Goal: Task Accomplishment & Management: Use online tool/utility

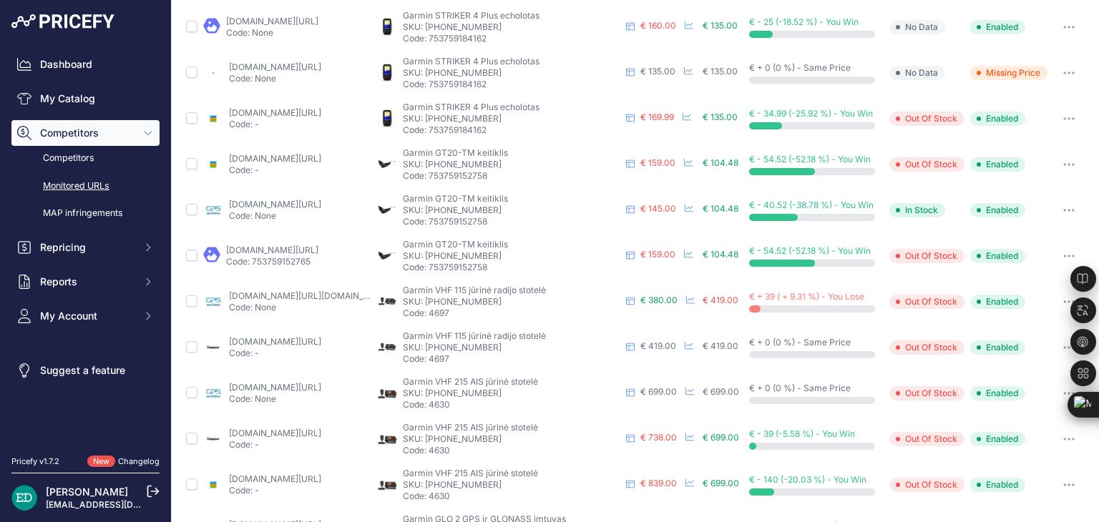
scroll to position [215, 0]
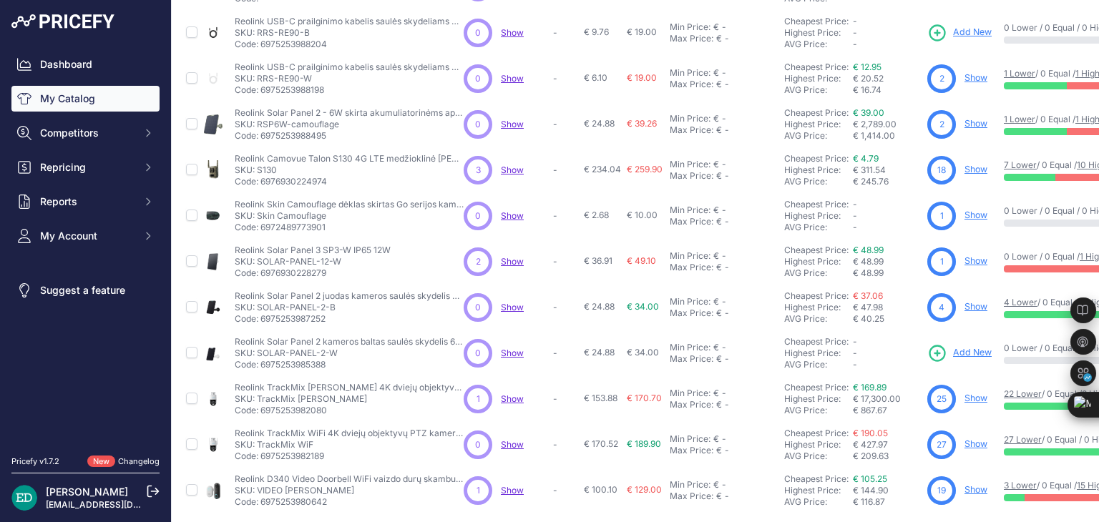
scroll to position [346, 0]
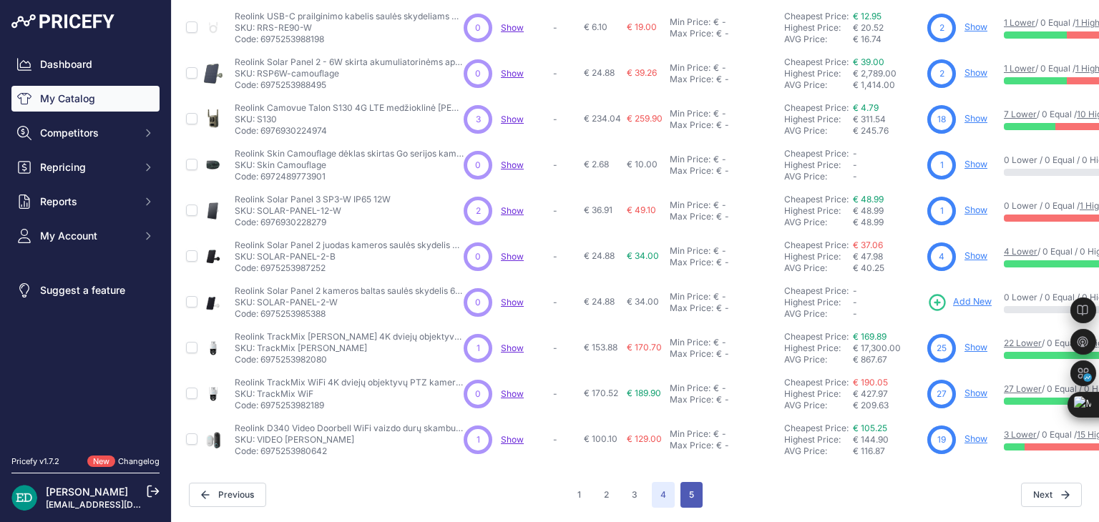
click at [683, 485] on button "5" at bounding box center [691, 495] width 22 height 26
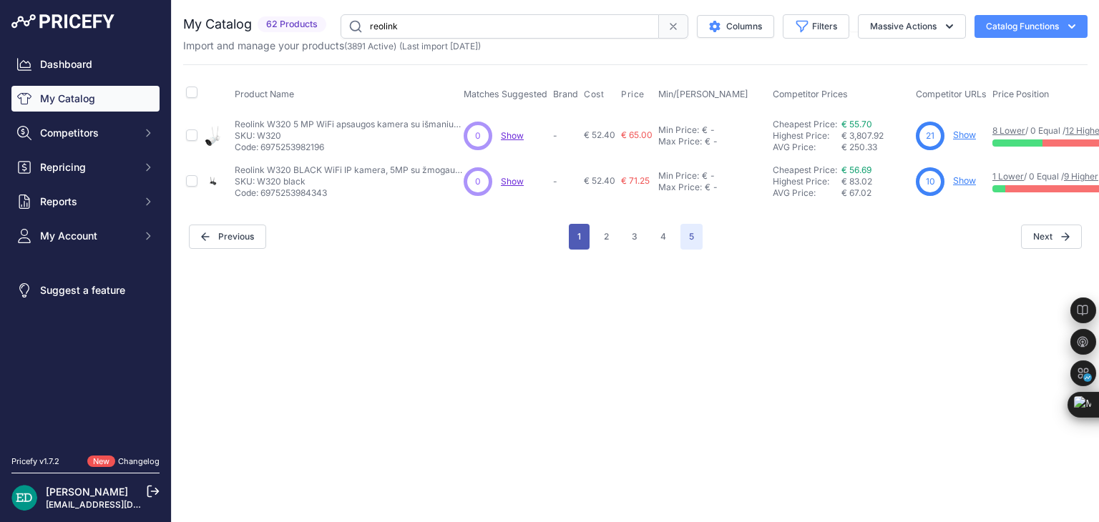
click at [584, 238] on button "1" at bounding box center [579, 237] width 21 height 26
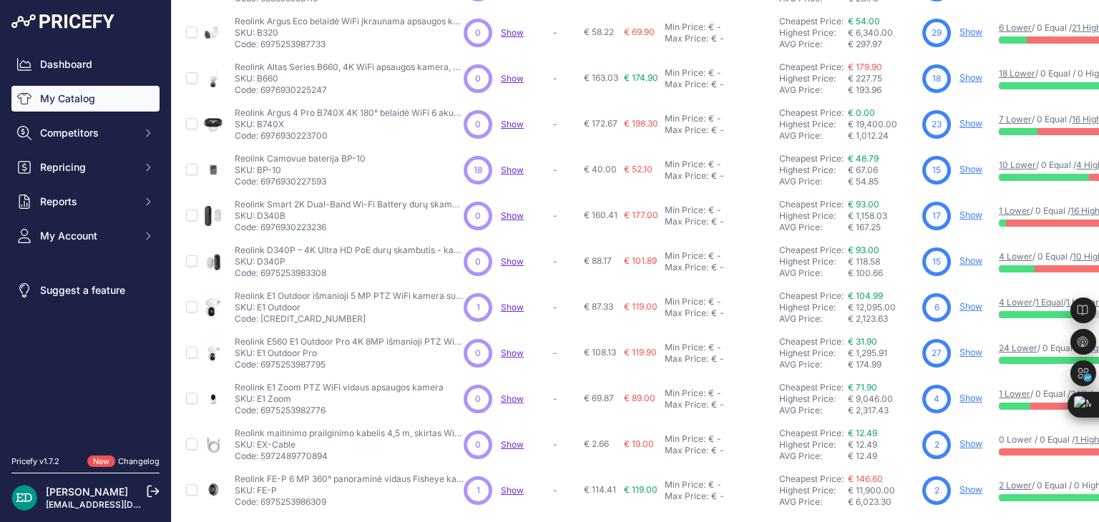
scroll to position [346, 0]
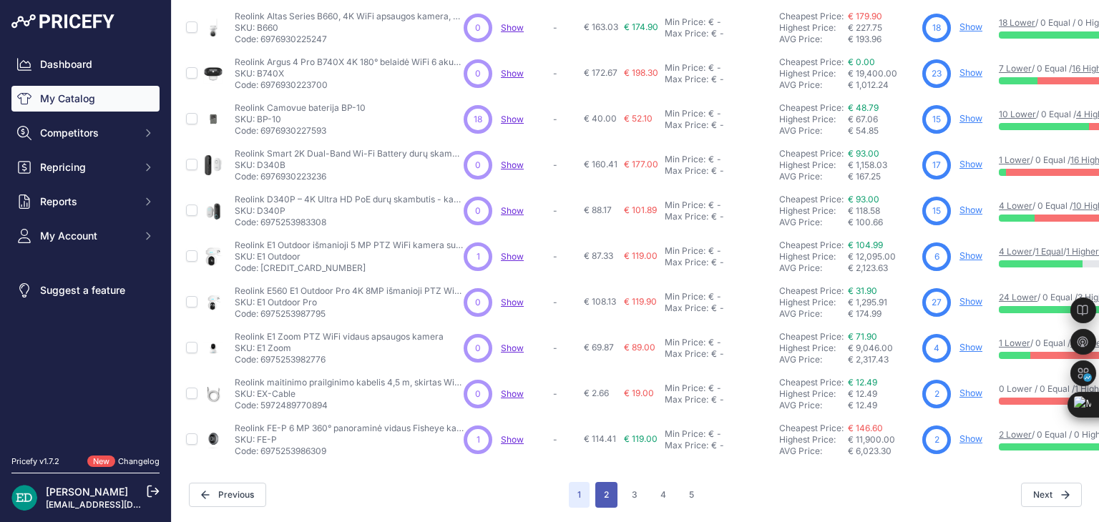
click at [610, 488] on button "2" at bounding box center [606, 495] width 22 height 26
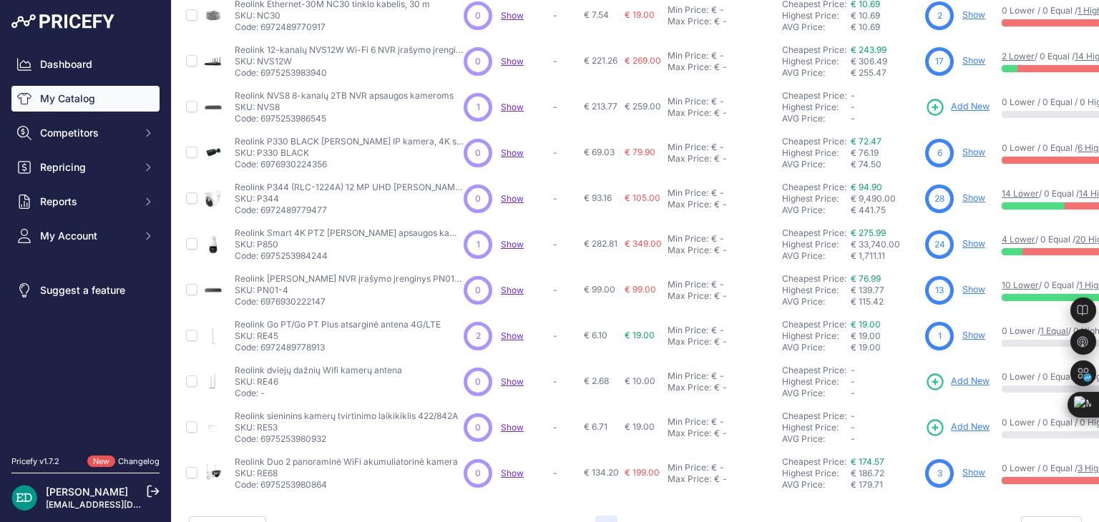
scroll to position [346, 0]
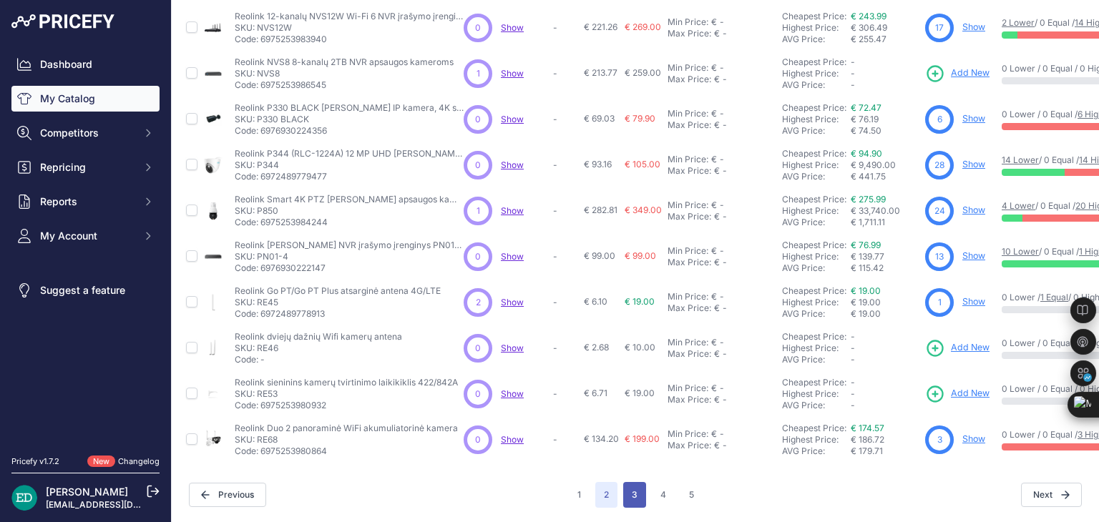
click at [627, 482] on button "3" at bounding box center [634, 495] width 23 height 26
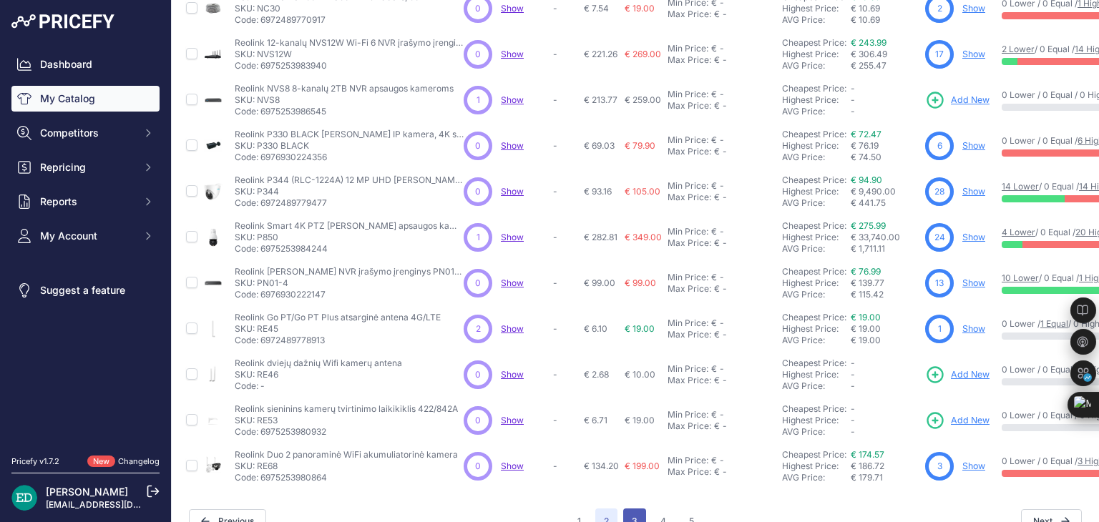
scroll to position [383, 0]
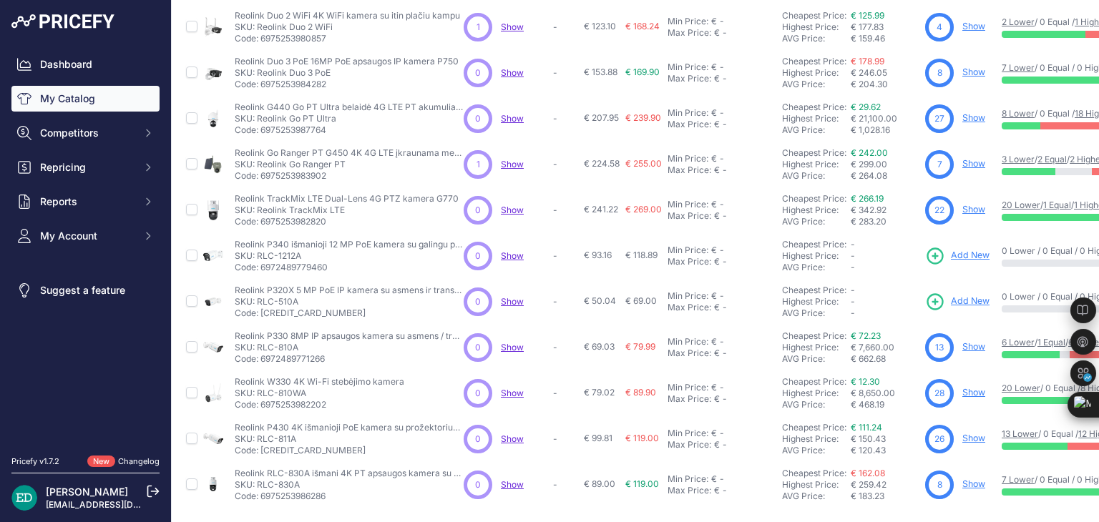
scroll to position [346, 0]
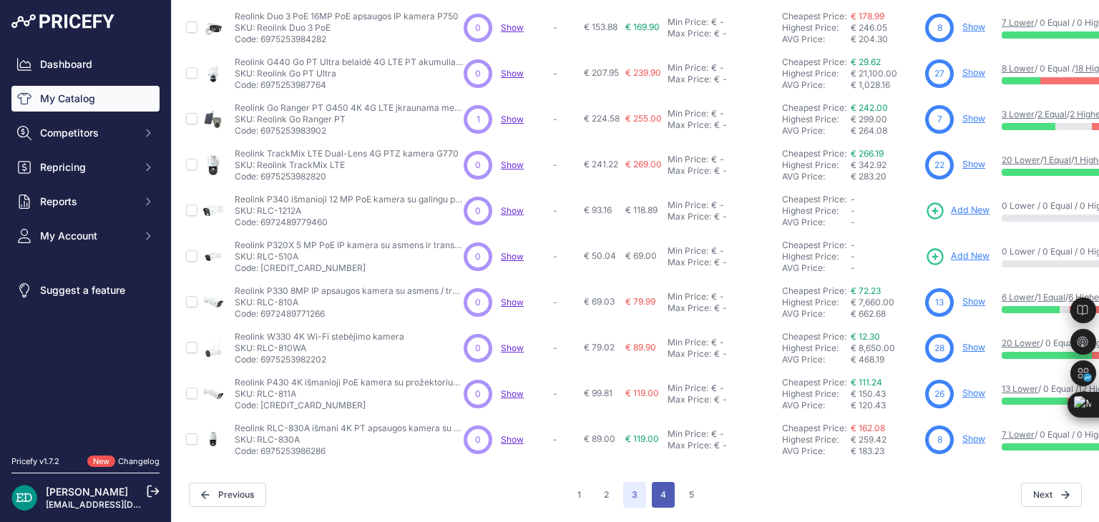
click at [666, 482] on button "4" at bounding box center [663, 495] width 23 height 26
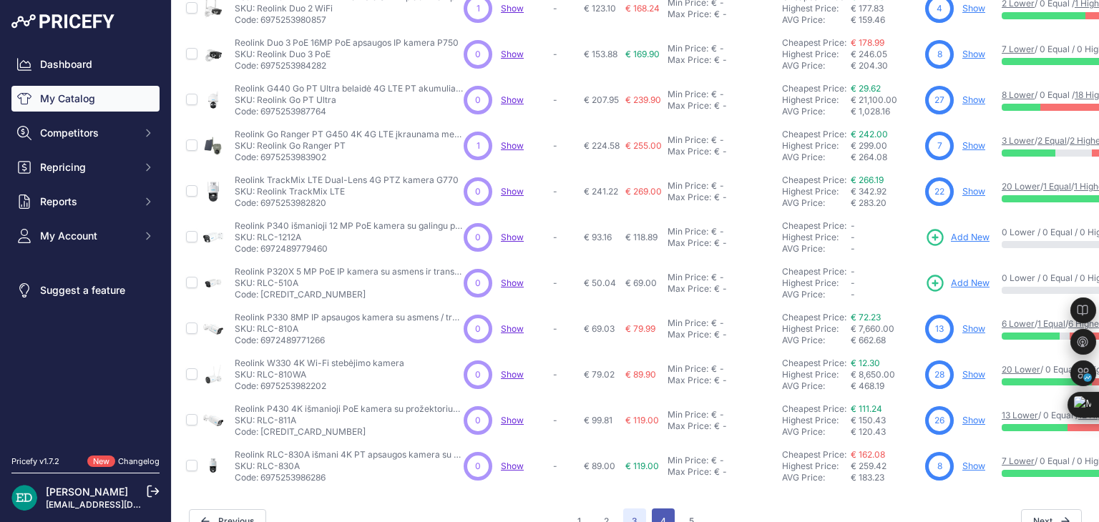
scroll to position [383, 0]
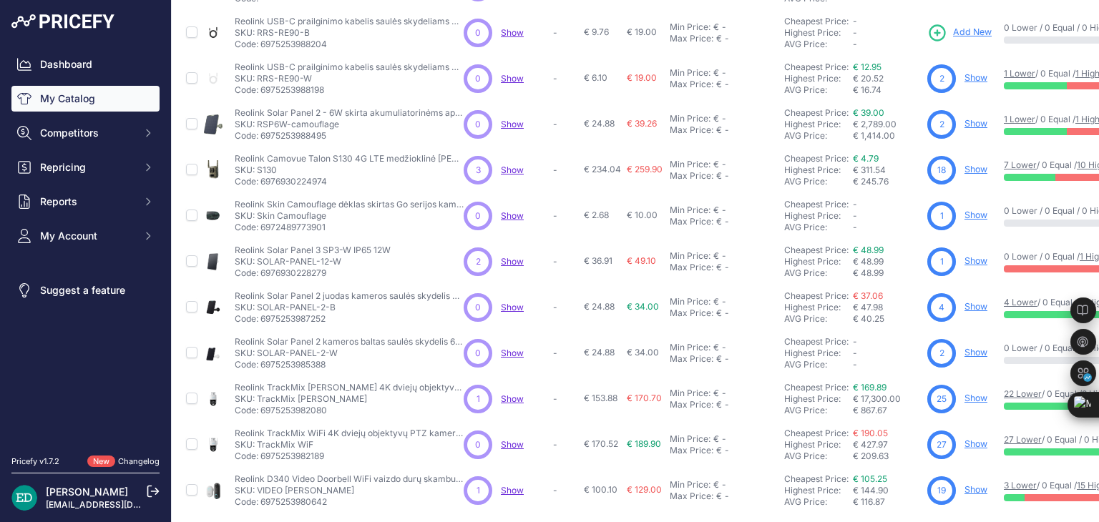
scroll to position [346, 0]
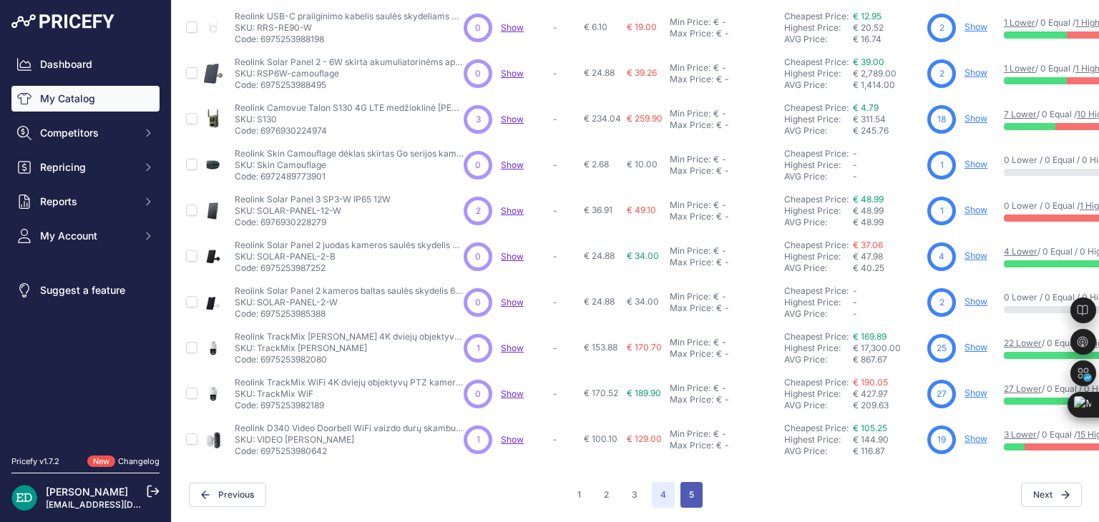
click at [684, 486] on button "5" at bounding box center [691, 495] width 22 height 26
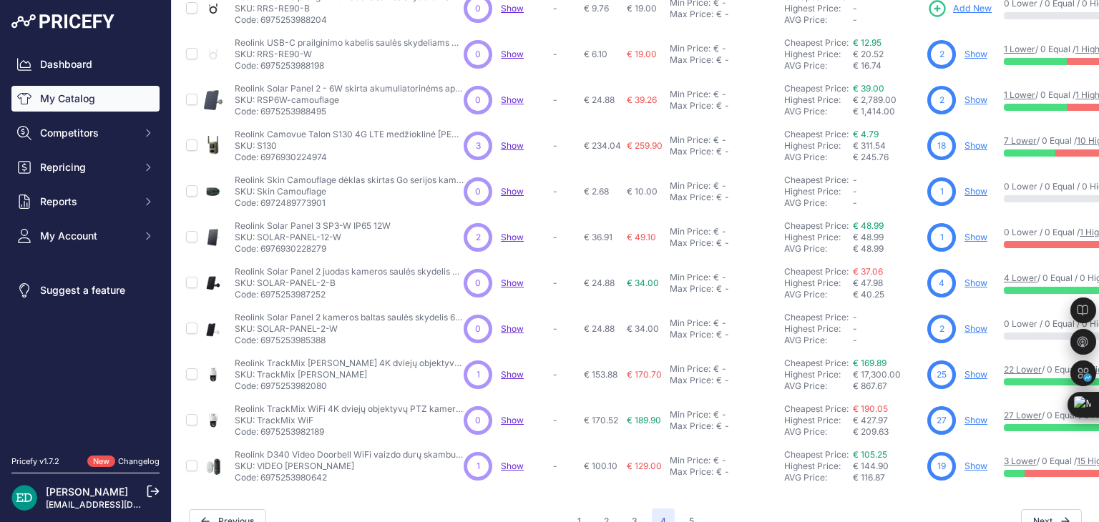
scroll to position [383, 0]
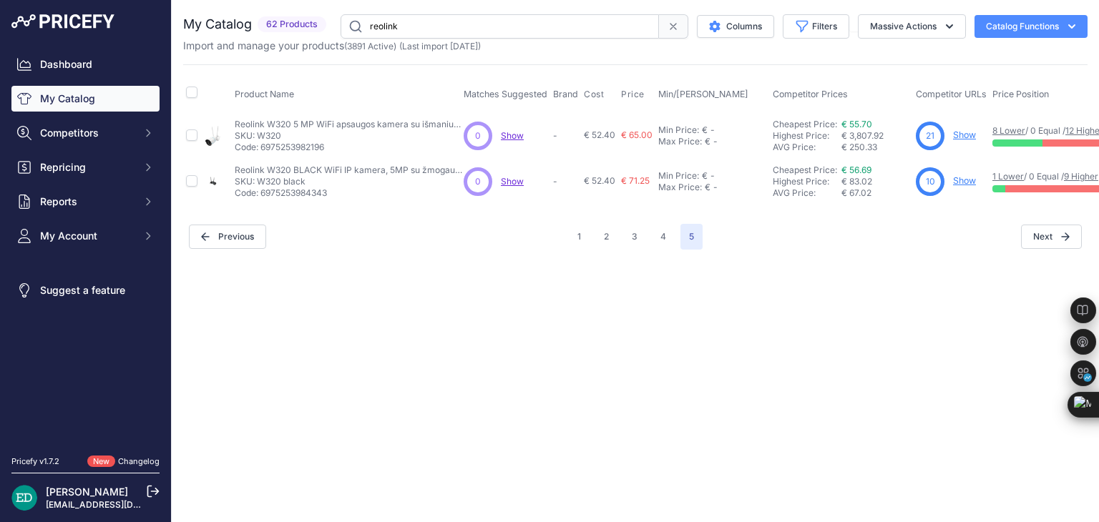
drag, startPoint x: 469, startPoint y: 29, endPoint x: 265, endPoint y: 52, distance: 205.2
click at [266, 51] on div "My Catalog 62 Products" at bounding box center [635, 33] width 904 height 39
type input "imou"
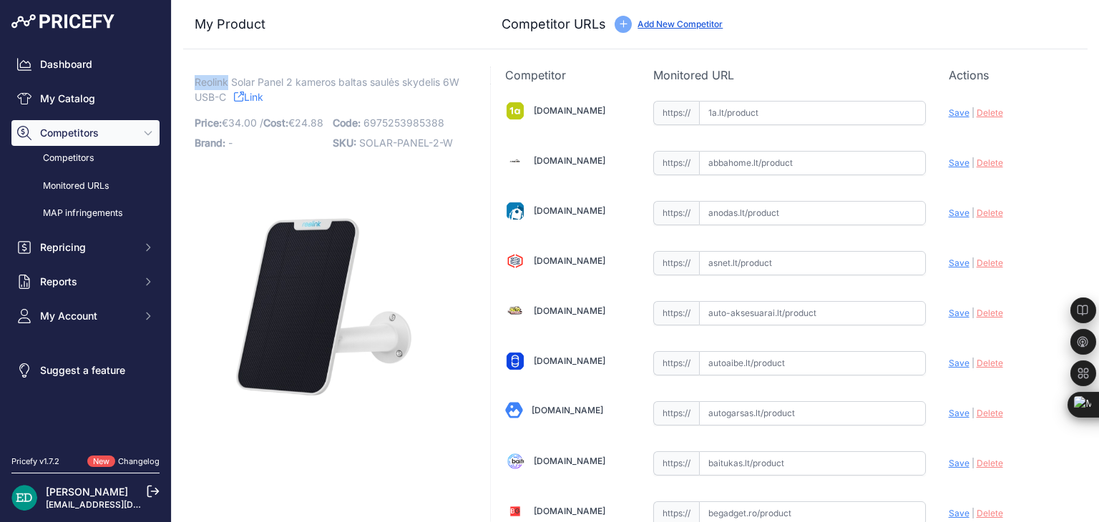
drag, startPoint x: 192, startPoint y: 84, endPoint x: 229, endPoint y: 83, distance: 36.5
drag, startPoint x: 358, startPoint y: 144, endPoint x: 448, endPoint y: 145, distance: 89.4
click at [448, 145] on span "SOLAR-PANEL-2-W" at bounding box center [406, 143] width 94 height 12
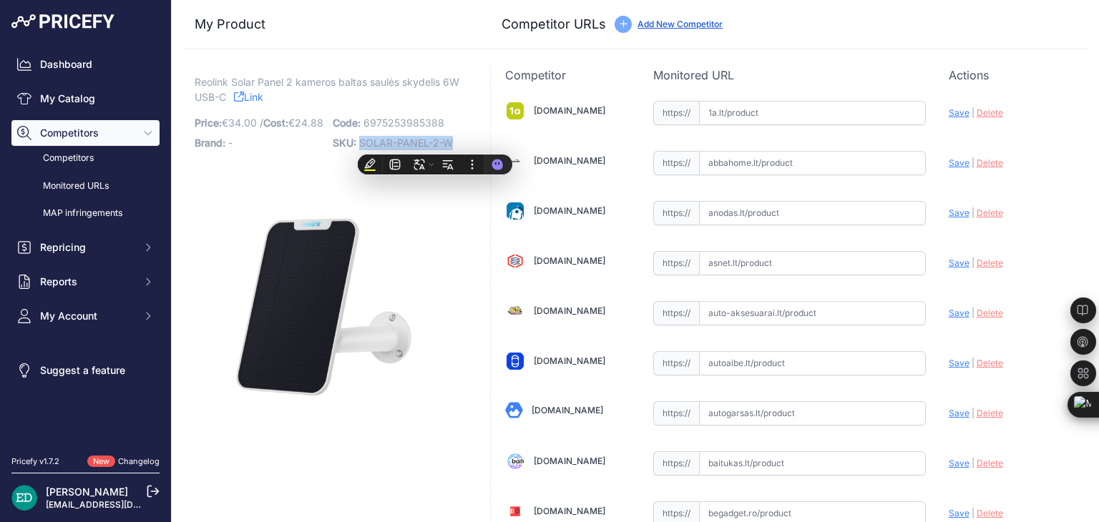
copy span "SOLAR-PANEL-2-W"
click at [366, 95] on p "Reolink Solar Panel 2 kameros baltas saulės skydelis 6W USB-C Link" at bounding box center [328, 89] width 267 height 29
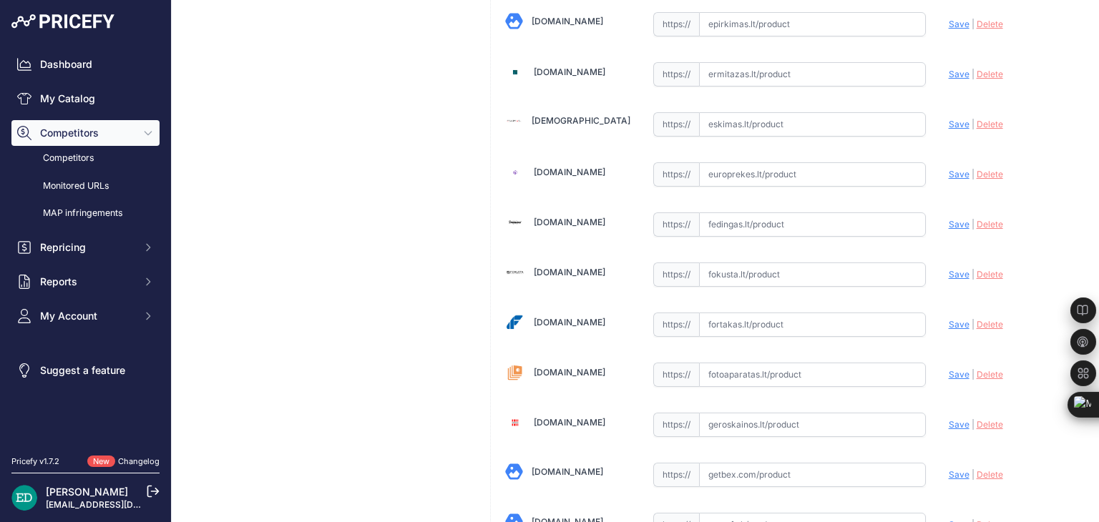
scroll to position [1417, 0]
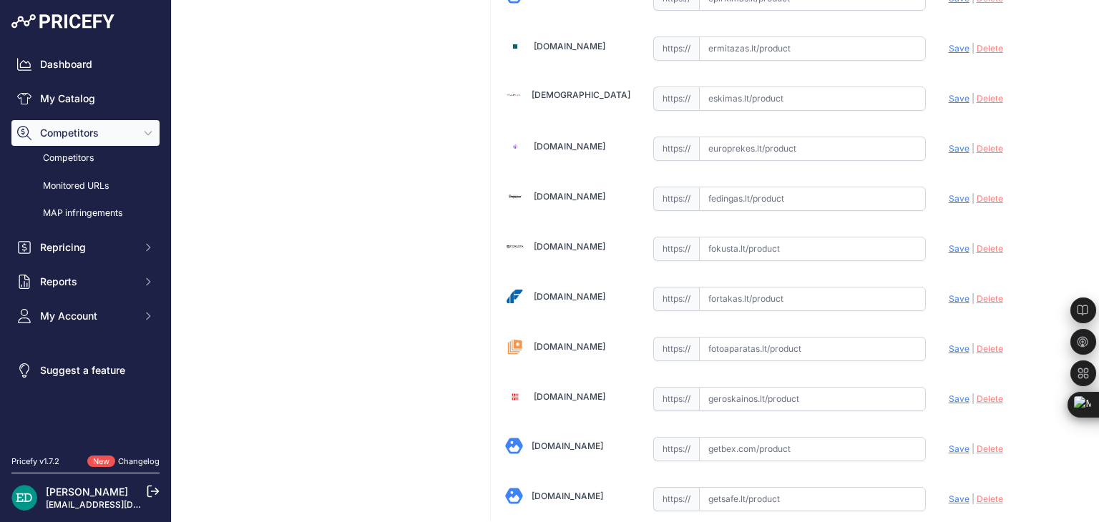
click at [801, 337] on input "text" at bounding box center [812, 349] width 227 height 24
paste input "https://www.fotoaparatas.lt/items/Kompiuteriu-priedai/Priedai/863ba55.2-Reolink…"
click at [952, 343] on span "Save" at bounding box center [959, 348] width 21 height 11
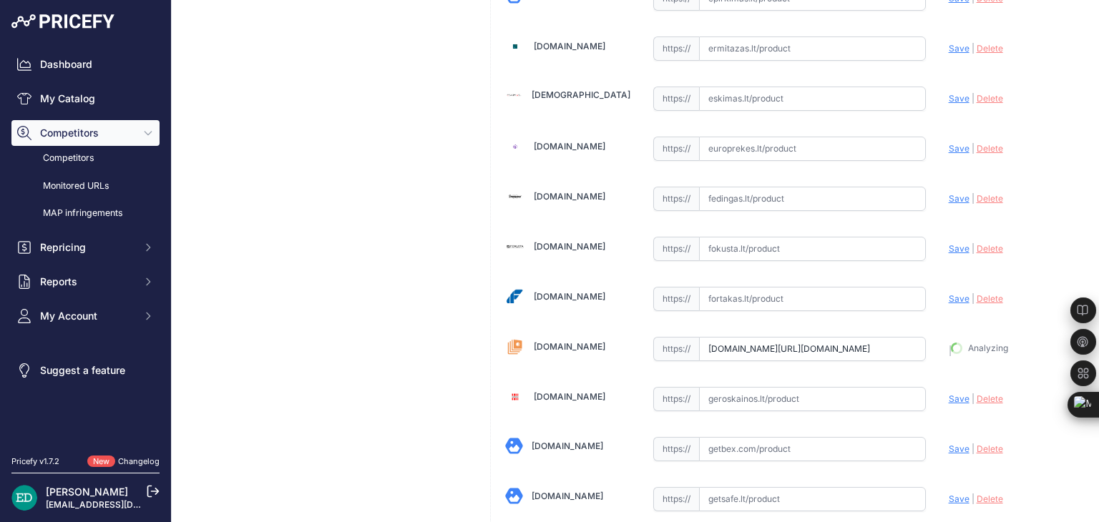
type input "https://www.fotoaparatas.lt/items/Kompiuteriu-priedai/Priedai/863ba55.2-Reolink…"
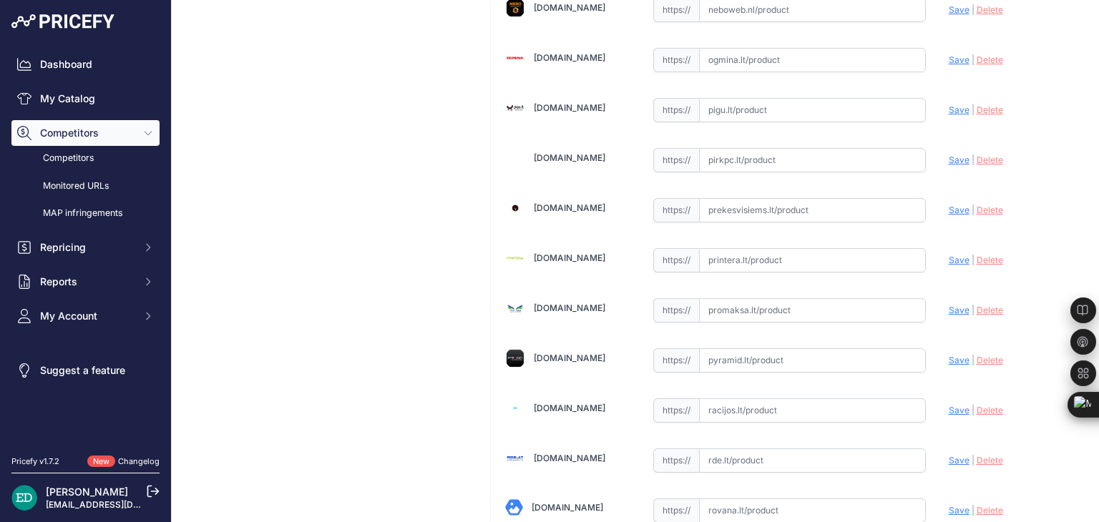
scroll to position [3420, 0]
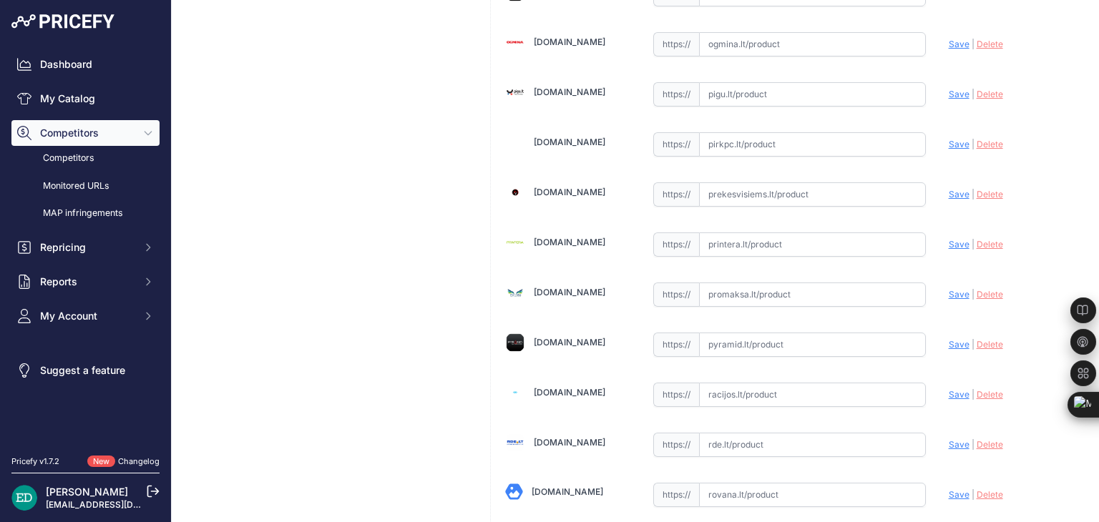
click at [739, 233] on input "text" at bounding box center [812, 245] width 227 height 24
paste input "https://www.printera.lt/c/p/reolink-solar-panel-2-for-battery-powered-camera-6-…"
click at [950, 239] on span "Save" at bounding box center [959, 244] width 21 height 11
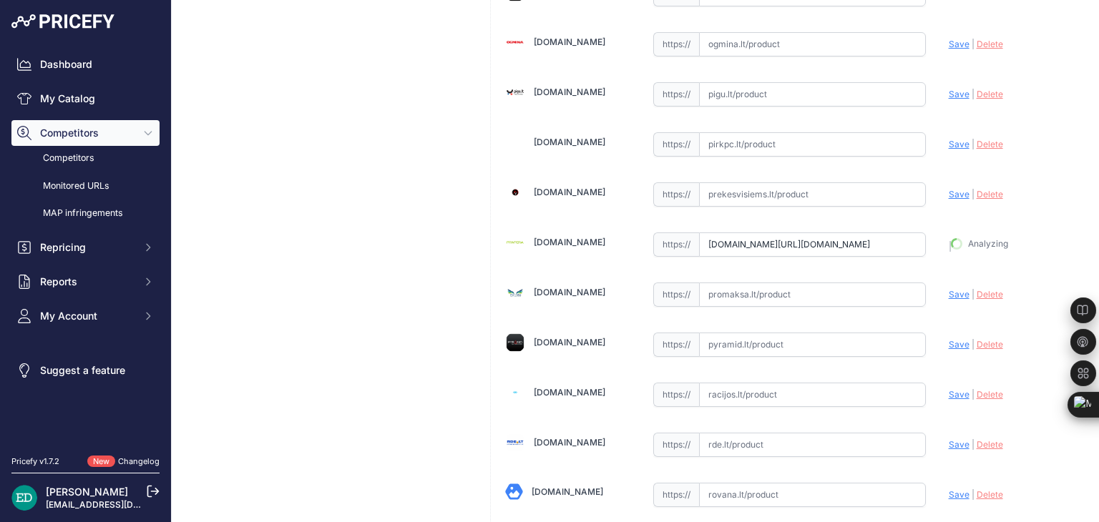
type input "https://www.printera.lt/c/p/reolink-solar-panel-2-for-battery-powered-camera-6-…"
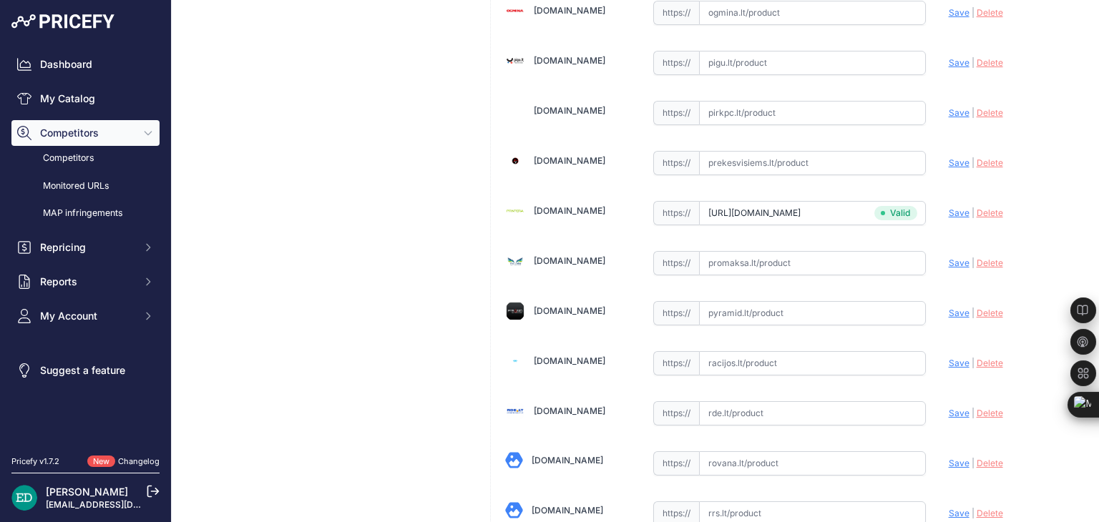
scroll to position [3420, 0]
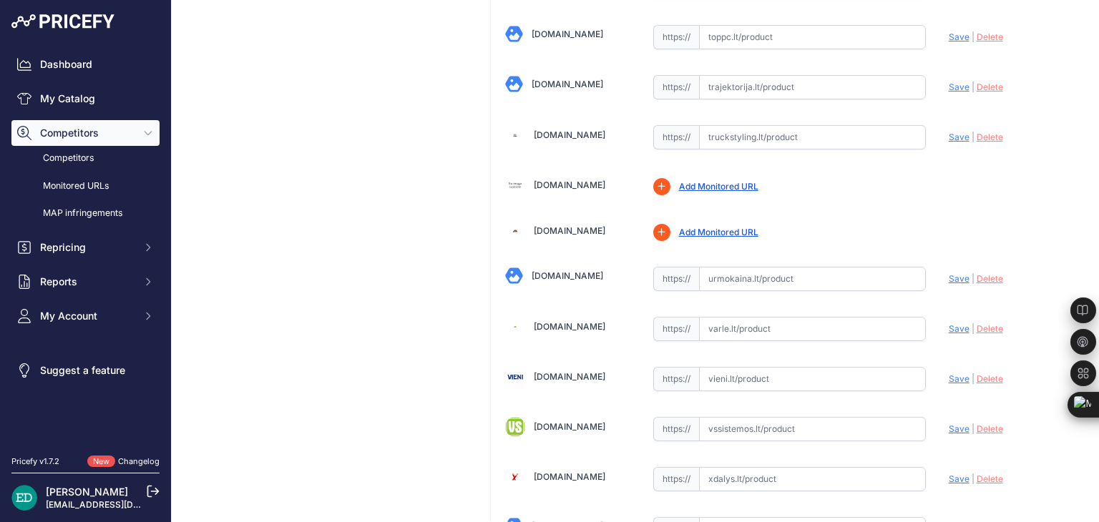
scroll to position [4926, 0]
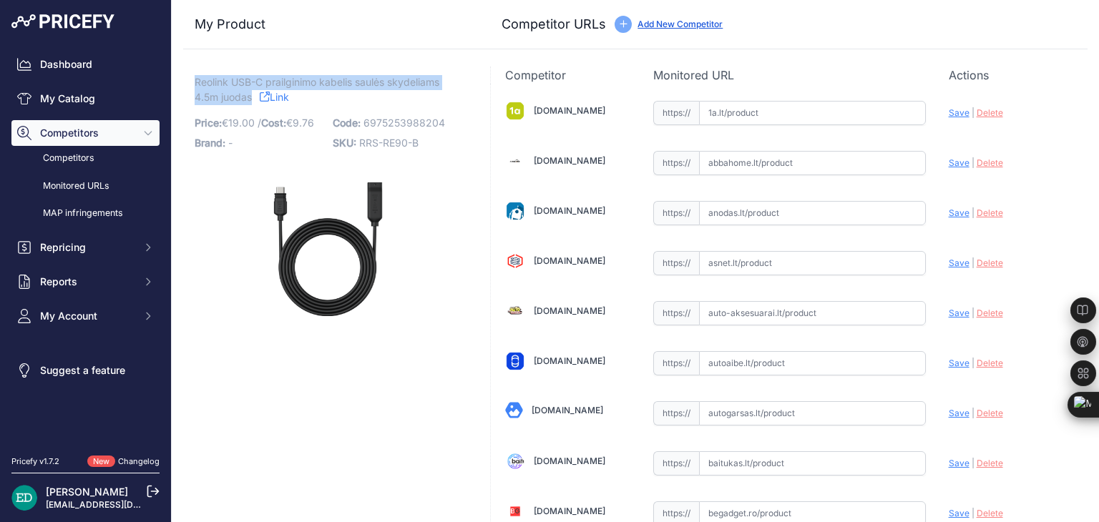
drag, startPoint x: 195, startPoint y: 82, endPoint x: 253, endPoint y: 104, distance: 62.3
click at [253, 104] on div "Reolink USB-C prailginimo kabelis saulės skydeliams 4.5m juodas Link Price: € 1…" at bounding box center [328, 206] width 267 height 262
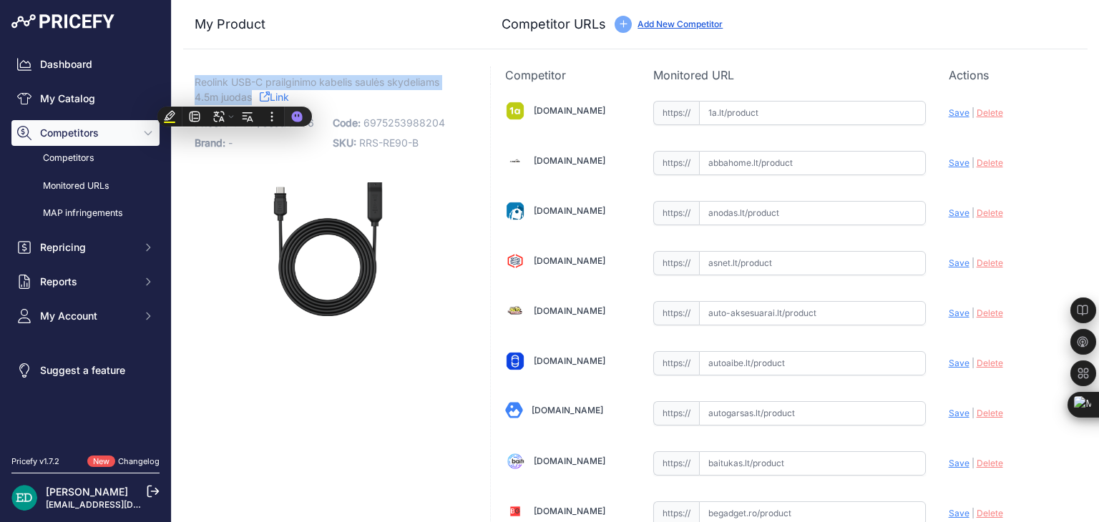
copy span "Reolink USB-C prailginimo kabelis saulės skydeliams 4.5m juodas"
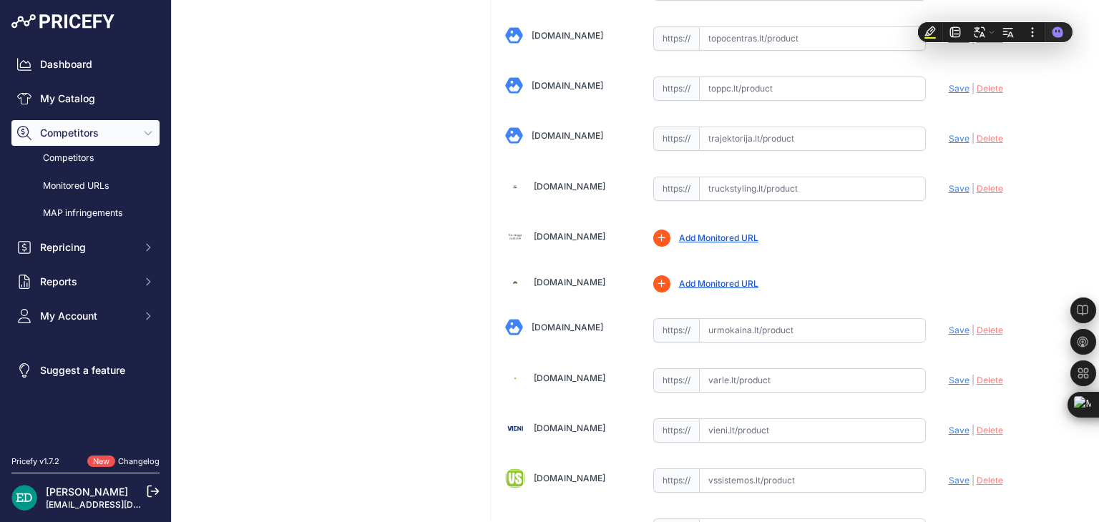
scroll to position [4926, 0]
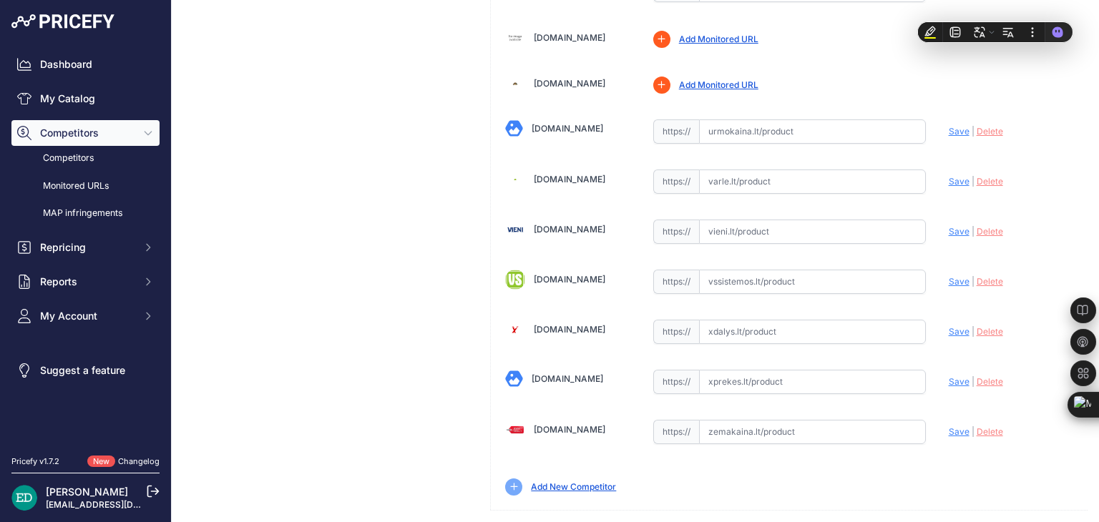
click at [729, 170] on input "text" at bounding box center [812, 182] width 227 height 24
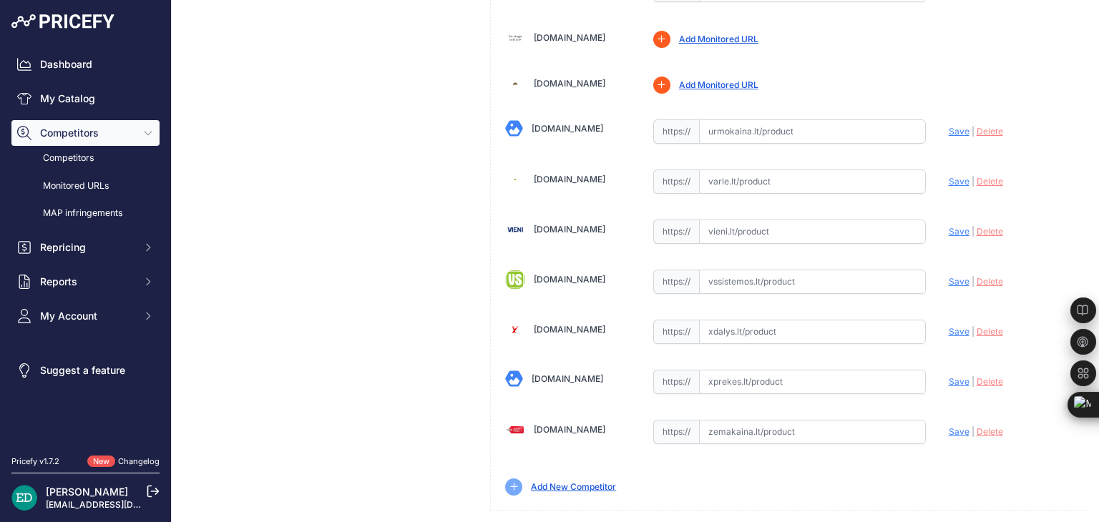
paste input "https://www.varle.lt/usb-kabeliai/reolink-usb-c-prailginimo-kabelis-saules-skyd…"
click at [949, 176] on span "Save" at bounding box center [959, 181] width 21 height 11
type input "https://www.varle.lt/usb-kabeliai/reolink-usb-c-prailginimo-kabelis-saules-skyd…"
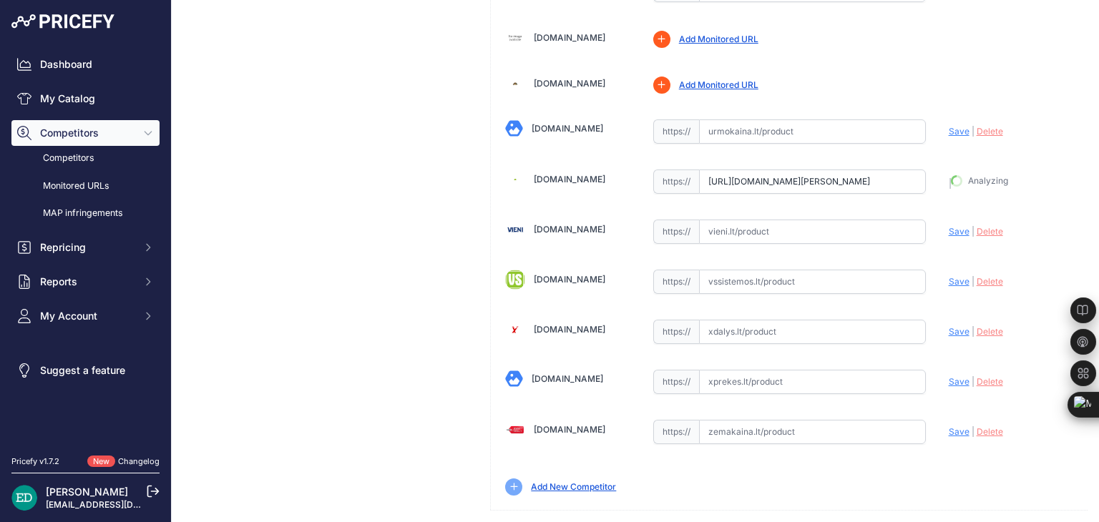
scroll to position [4959, 0]
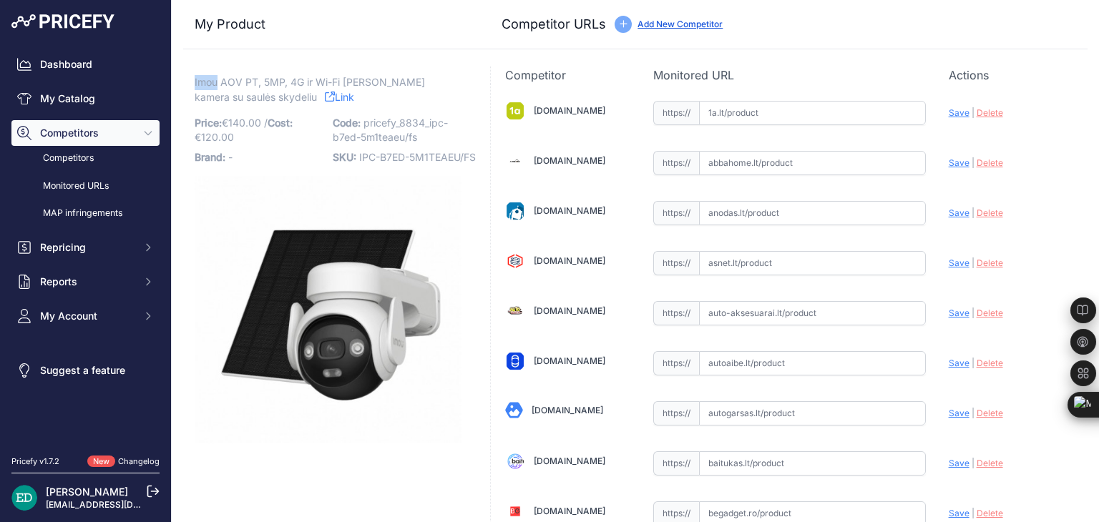
drag, startPoint x: 215, startPoint y: 84, endPoint x: 187, endPoint y: 84, distance: 28.6
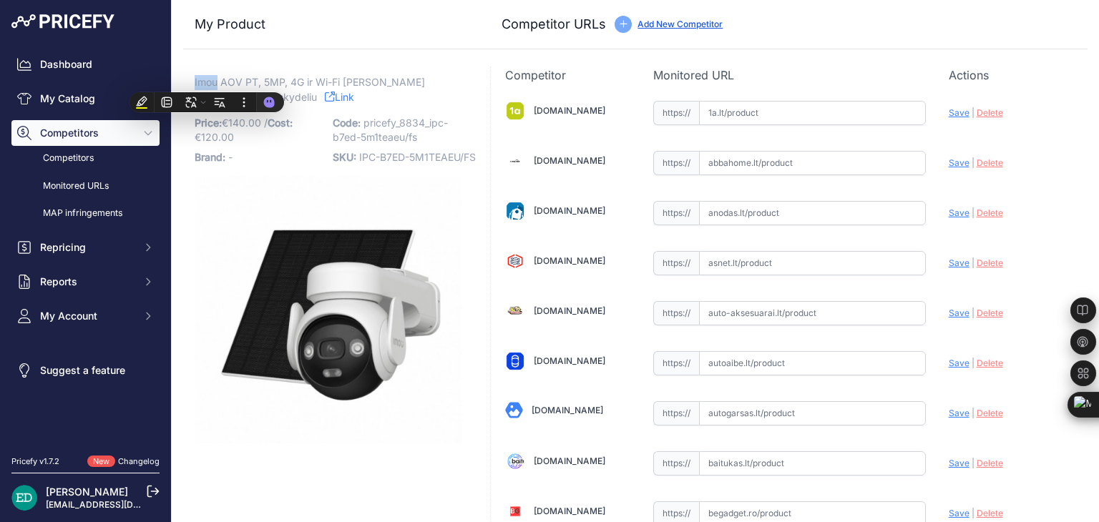
copy span "Imou"
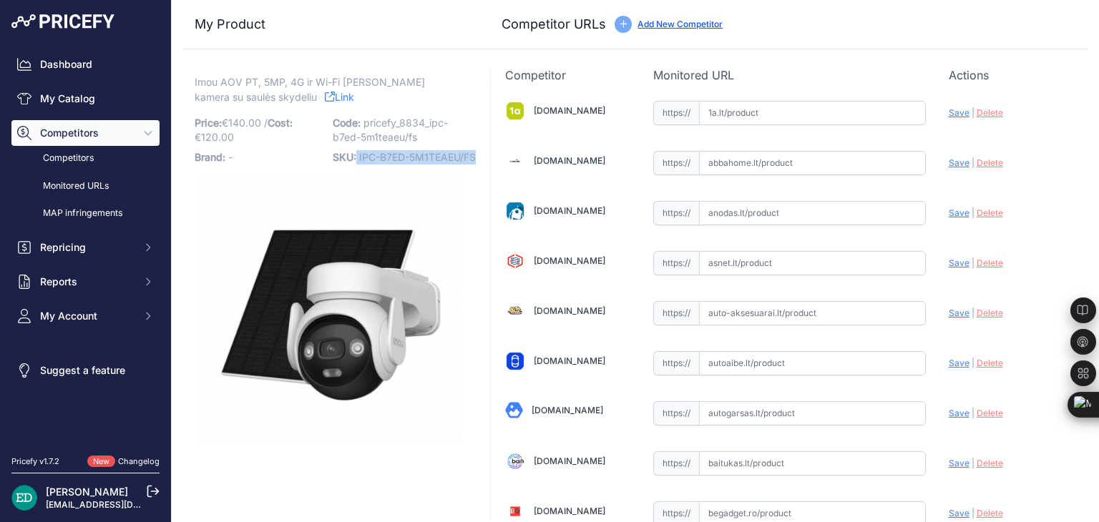
drag, startPoint x: 355, startPoint y: 155, endPoint x: 476, endPoint y: 153, distance: 121.6
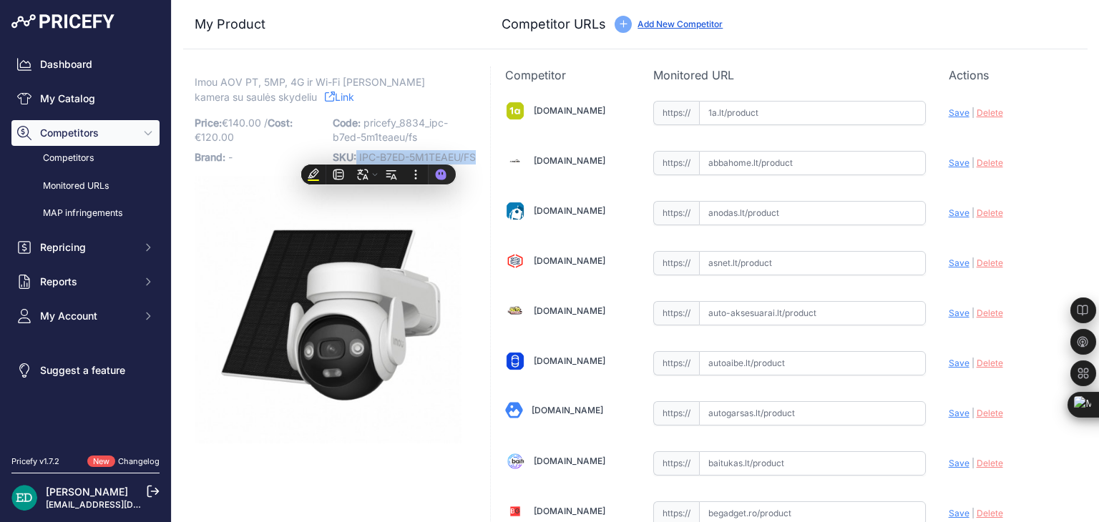
copy p "IPC-B7ED-5M1TEAEU/FS"
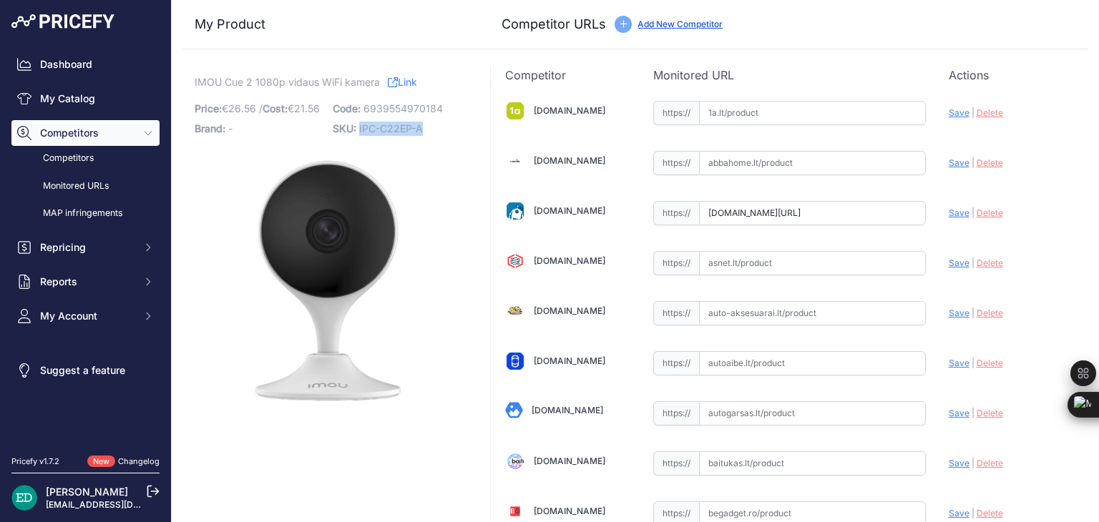
drag, startPoint x: 427, startPoint y: 131, endPoint x: 358, endPoint y: 132, distance: 69.4
click at [358, 132] on p "SKU: IPC-C22EP-A" at bounding box center [397, 129] width 129 height 20
copy span "IPC-C22EP-A"
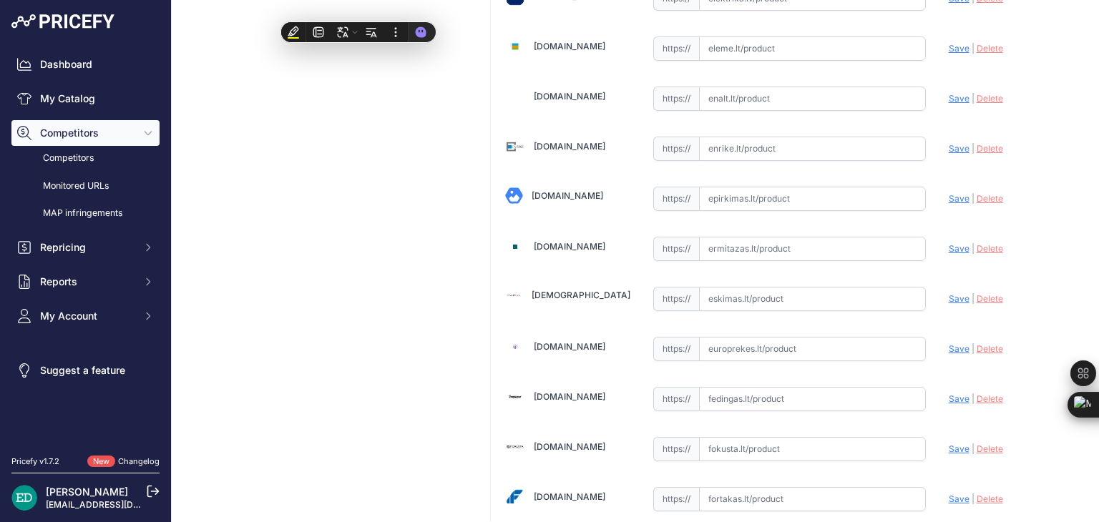
scroll to position [1431, 0]
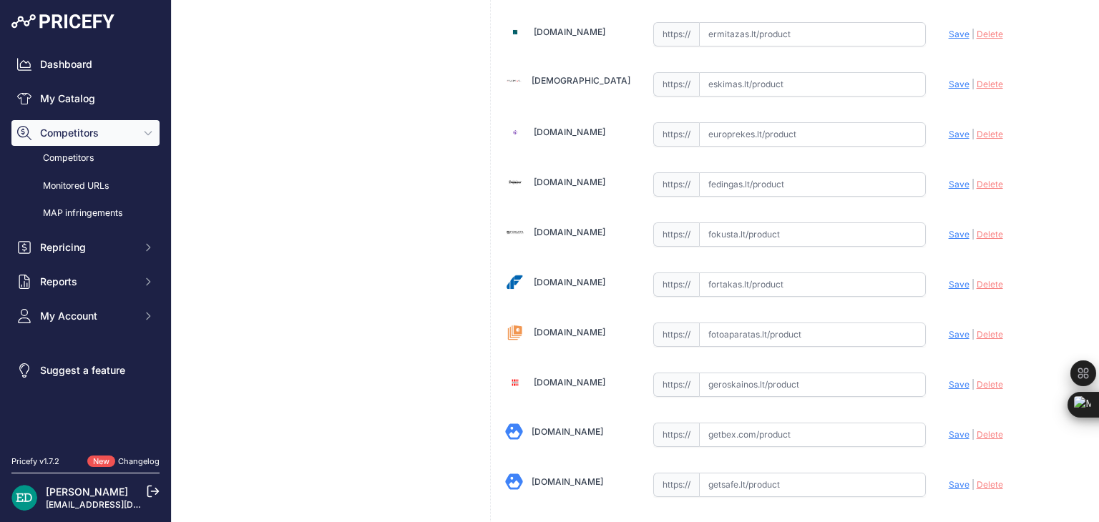
click at [726, 273] on input "text" at bounding box center [812, 285] width 227 height 24
paste input "[URL][DOMAIN_NAME][DOMAIN_NAME]"
click at [949, 279] on span "Save" at bounding box center [959, 284] width 21 height 11
type input "[URL][DOMAIN_NAME]"
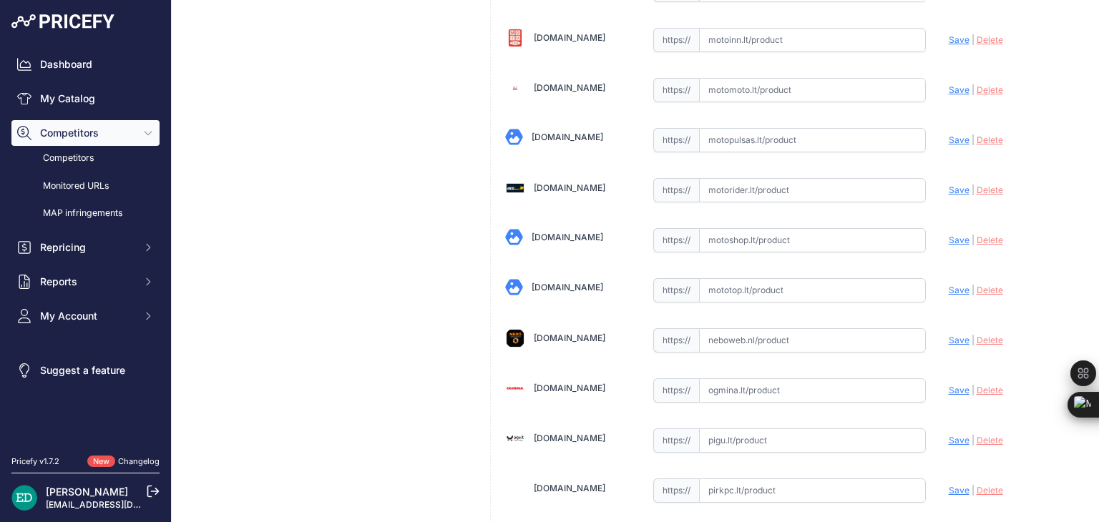
scroll to position [3076, 0]
